Goal: Transaction & Acquisition: Purchase product/service

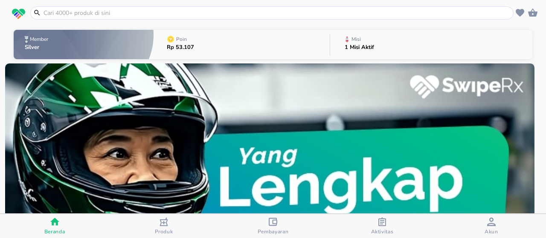
click at [377, 11] on input "text" at bounding box center [277, 13] width 469 height 9
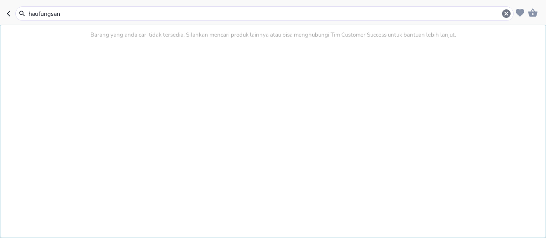
type input "haufungsan"
click at [108, 12] on input "haufungsan" at bounding box center [264, 13] width 473 height 9
paste input "[PERSON_NAME]"
type input "[PERSON_NAME]"
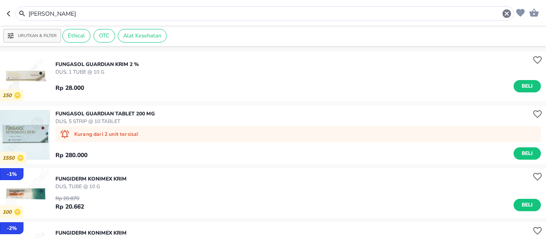
click at [11, 10] on button "button" at bounding box center [11, 13] width 9 height 15
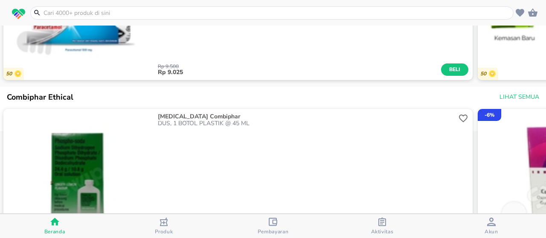
scroll to position [648, 0]
